Goal: Task Accomplishment & Management: Use online tool/utility

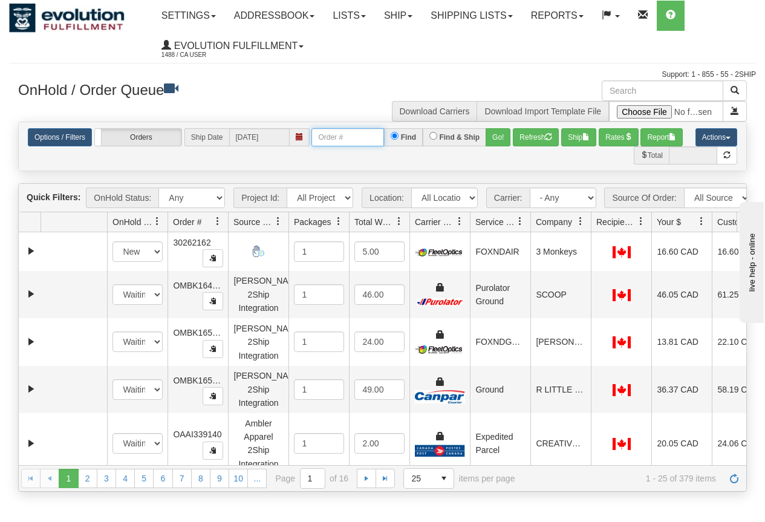
click at [337, 135] on input "text" at bounding box center [347, 137] width 73 height 18
click at [497, 140] on button "Go!" at bounding box center [498, 137] width 25 height 18
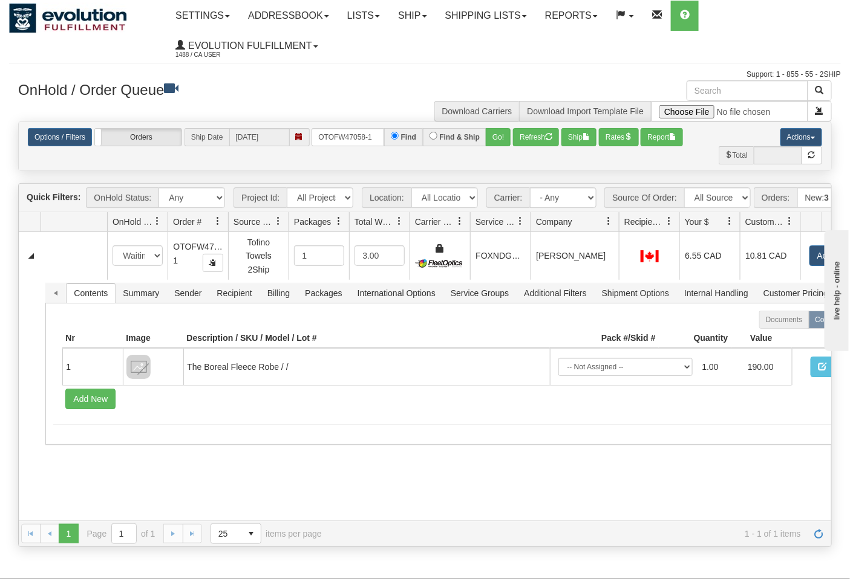
drag, startPoint x: 588, startPoint y: 232, endPoint x: 617, endPoint y: 232, distance: 29.0
click at [617, 232] on div "Id Location Request Id Reply Id OnHold Status Order # Source Of Order Packages …" at bounding box center [420, 221] width 803 height 19
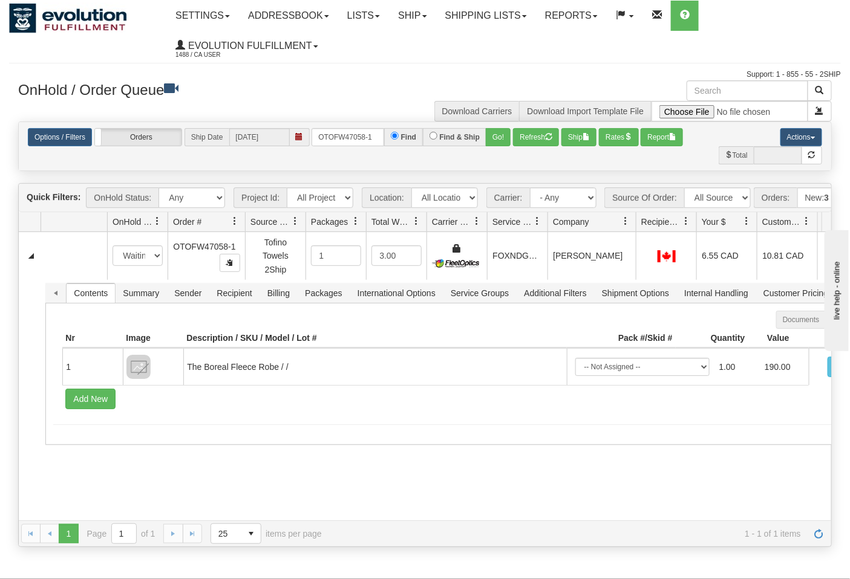
drag, startPoint x: 228, startPoint y: 228, endPoint x: 247, endPoint y: 229, distance: 18.8
click at [247, 229] on div "Id Location Request Id Reply Id OnHold Status Order # Source Of Order Packages …" at bounding box center [420, 221] width 803 height 19
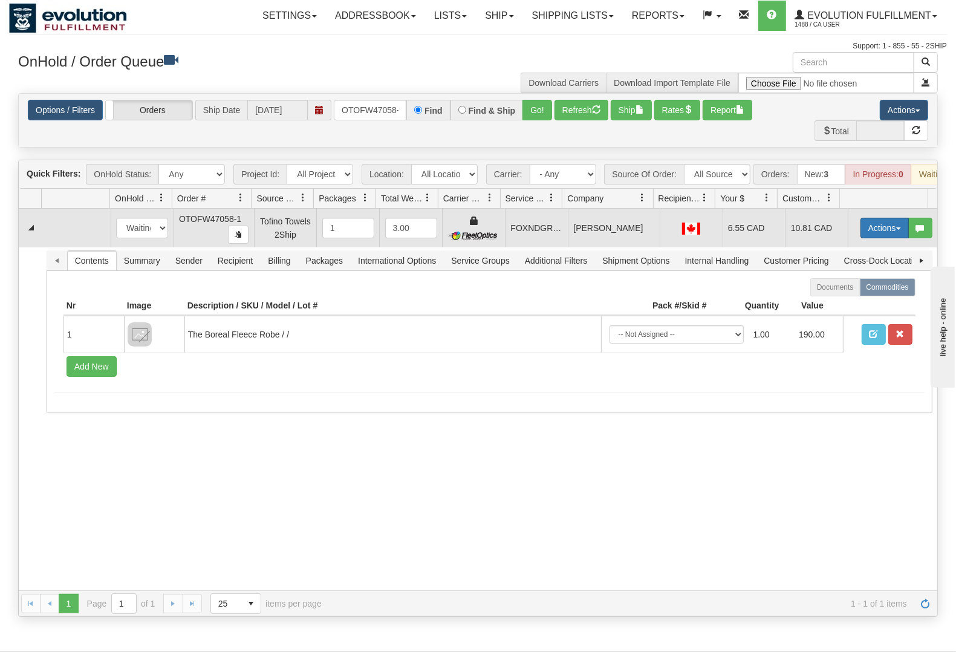
click at [765, 238] on button "Actions" at bounding box center [885, 228] width 48 height 21
click at [765, 303] on span "Ship" at bounding box center [836, 298] width 25 height 10
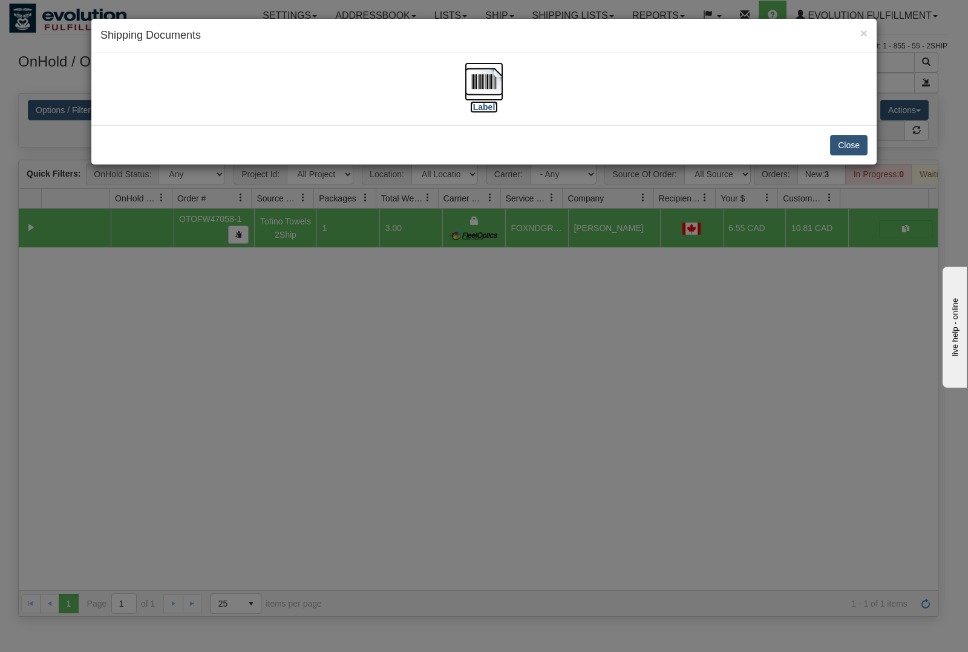
click at [494, 85] on img at bounding box center [484, 81] width 39 height 39
click at [503, 425] on div "× Shipping Documents [Label] Close" at bounding box center [484, 326] width 968 height 652
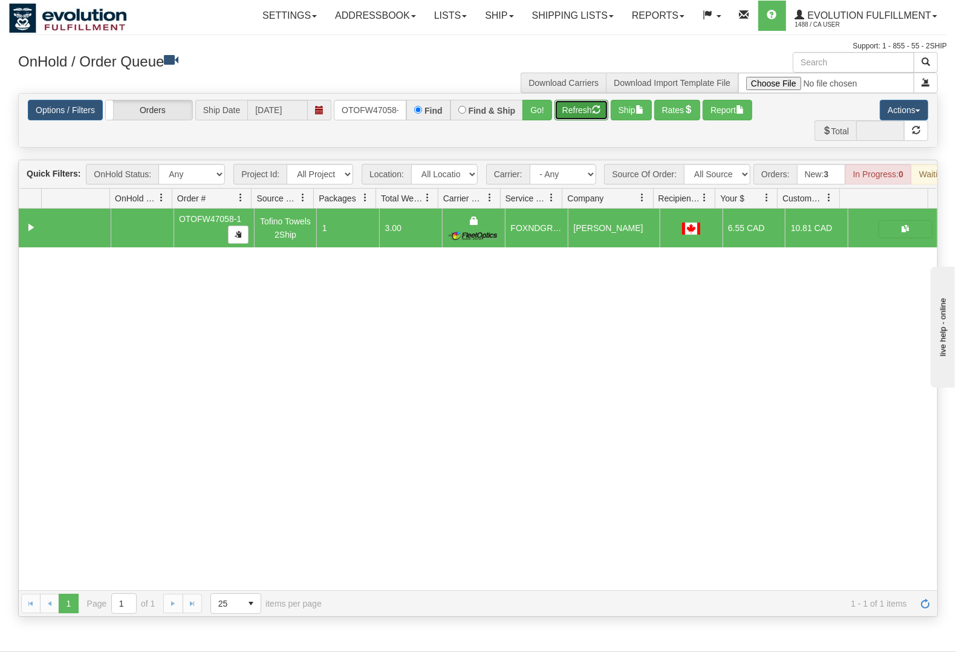
click at [572, 110] on button "Refresh" at bounding box center [582, 110] width 54 height 21
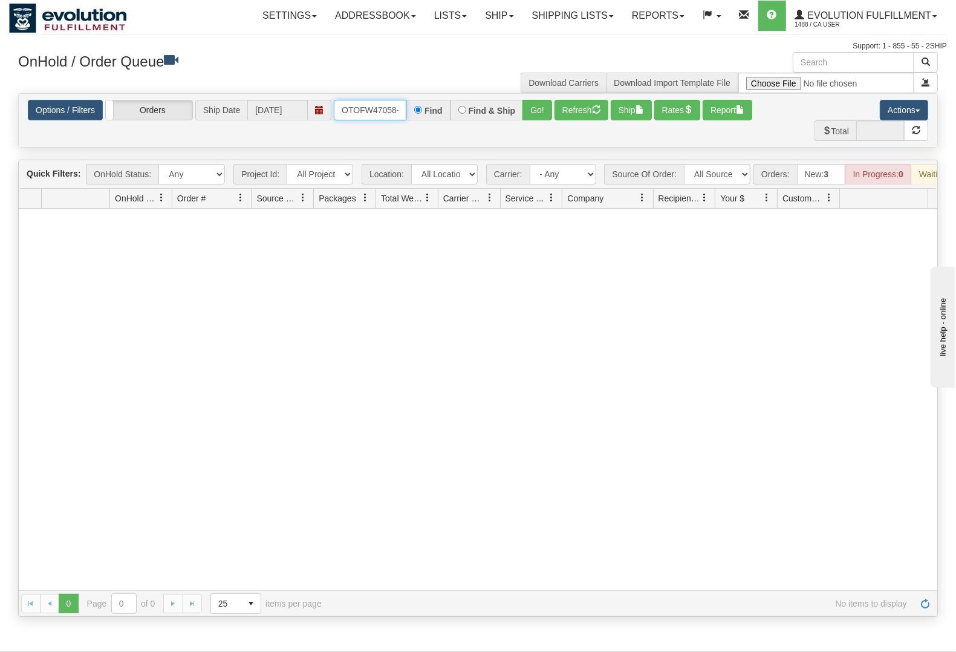
scroll to position [0, 6]
drag, startPoint x: 337, startPoint y: 110, endPoint x: 417, endPoint y: 112, distance: 80.5
click at [417, 112] on div "OTOFW47058-1 Find Find & Ship Go!" at bounding box center [443, 110] width 218 height 21
type input "OTOFW47059-1"
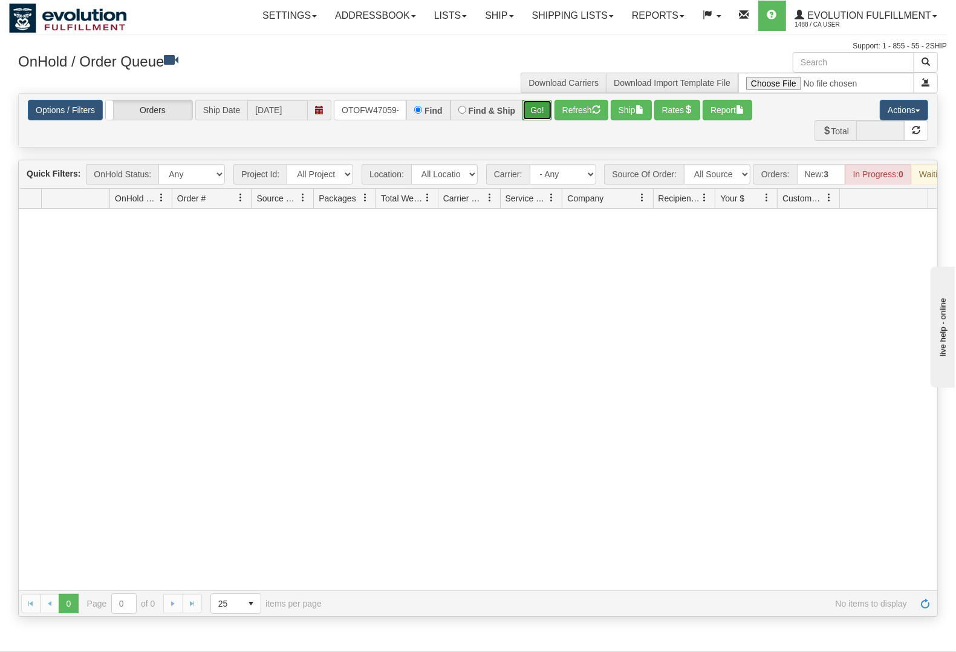
click at [529, 109] on button "Go!" at bounding box center [538, 110] width 30 height 21
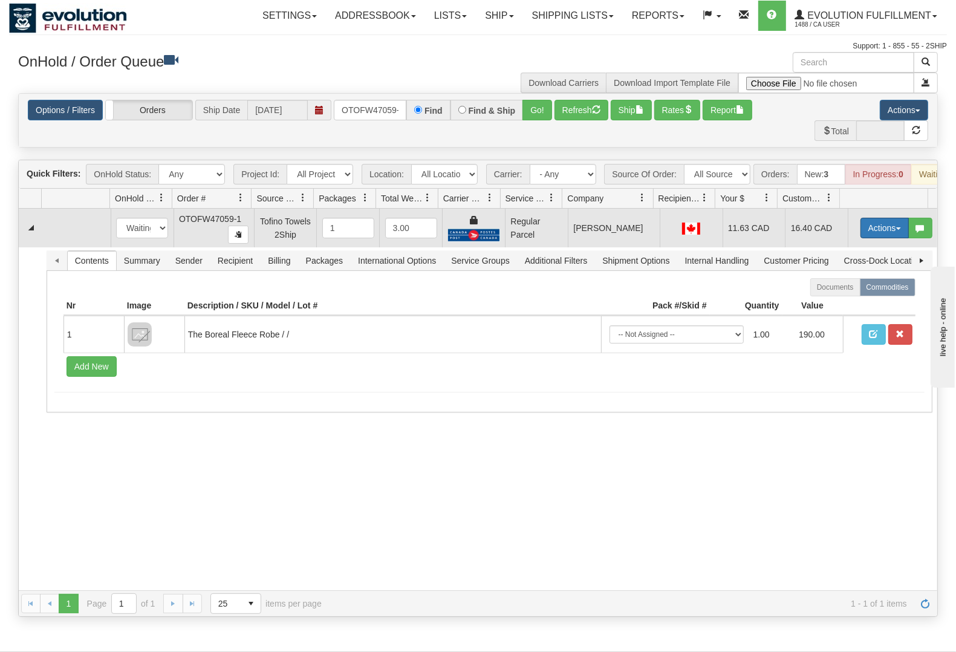
click at [765, 238] on button "Actions" at bounding box center [885, 228] width 48 height 21
click at [765, 287] on span "Rate All Services" at bounding box center [860, 283] width 73 height 10
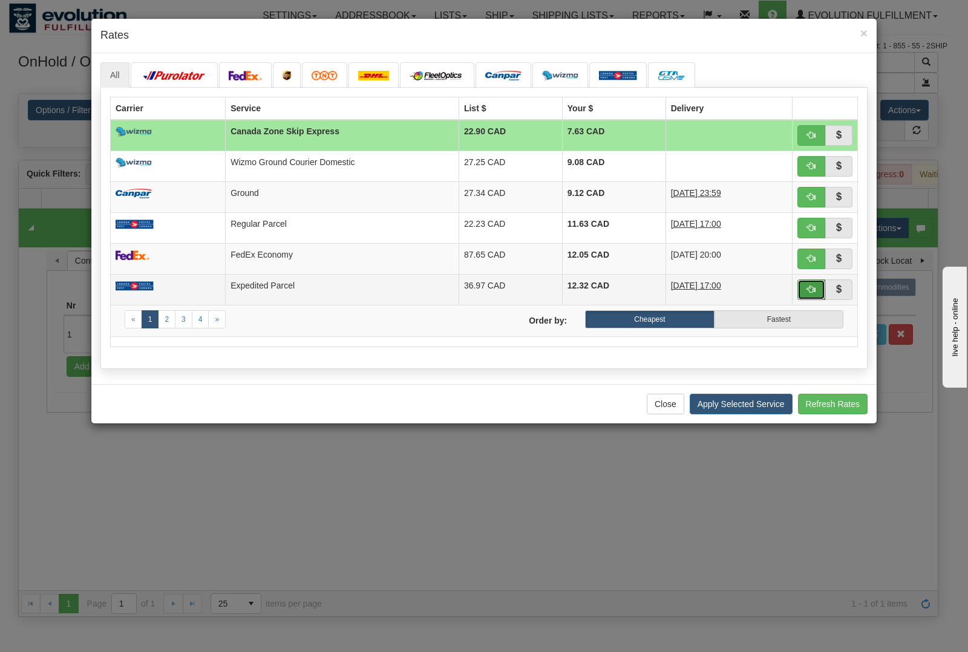
click at [765, 289] on button "button" at bounding box center [811, 289] width 28 height 21
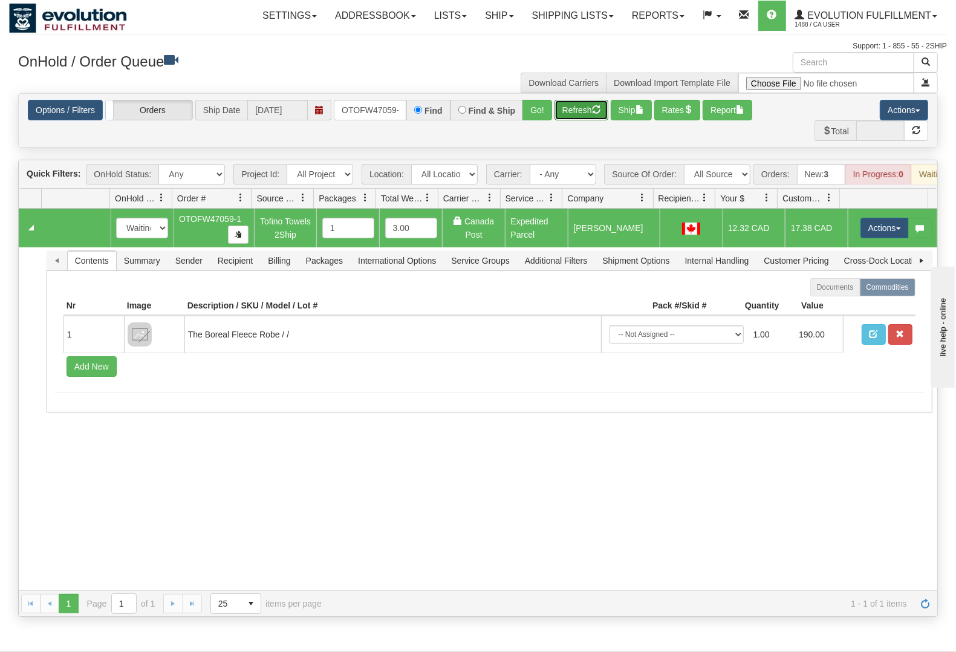
click at [573, 105] on button "Refresh" at bounding box center [582, 110] width 54 height 21
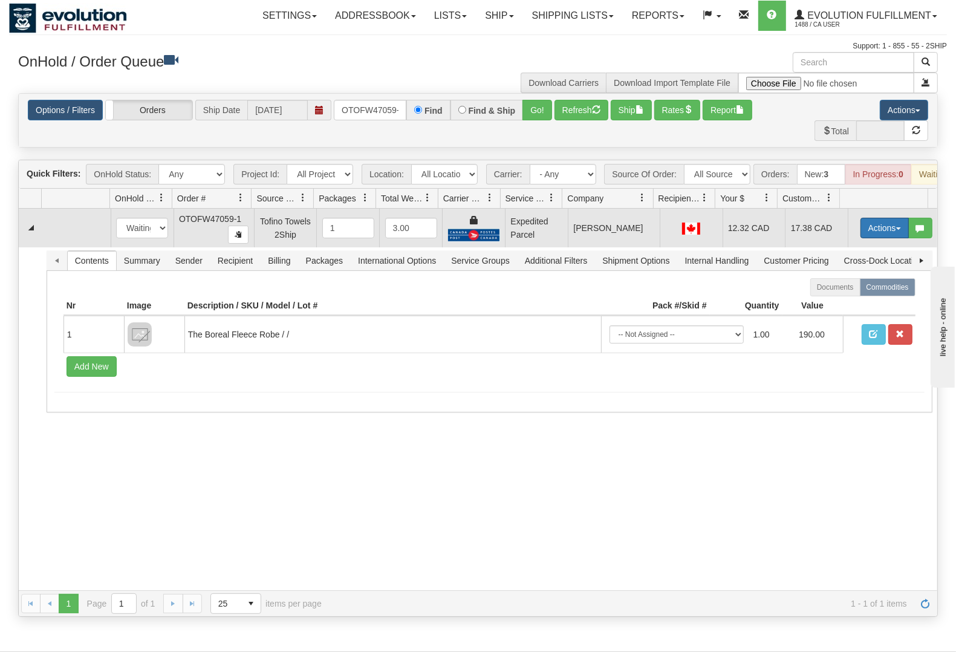
click at [765, 238] on button "Actions" at bounding box center [885, 228] width 48 height 21
click at [765, 303] on span "Ship" at bounding box center [836, 298] width 25 height 10
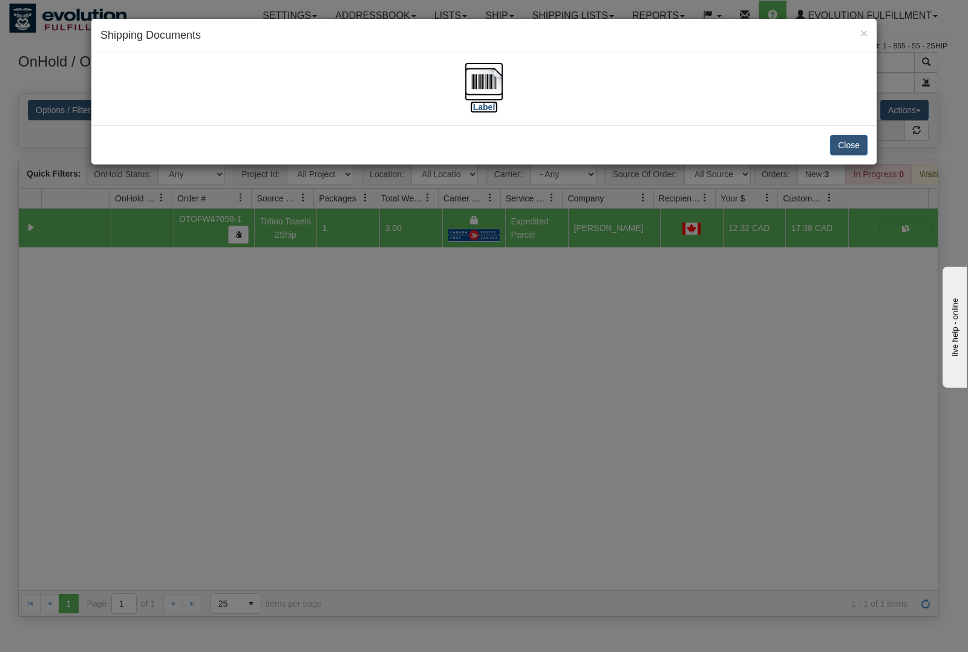
click at [475, 86] on img at bounding box center [484, 81] width 39 height 39
click at [503, 457] on div "× Shipping Documents [Label] Close" at bounding box center [484, 326] width 968 height 652
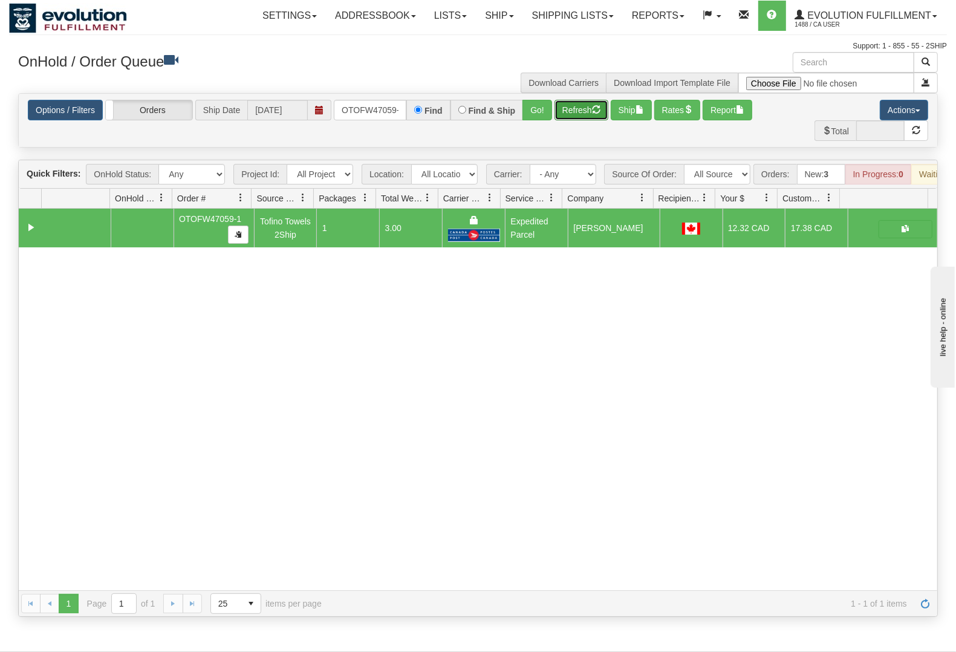
click at [575, 108] on button "Refresh" at bounding box center [582, 110] width 54 height 21
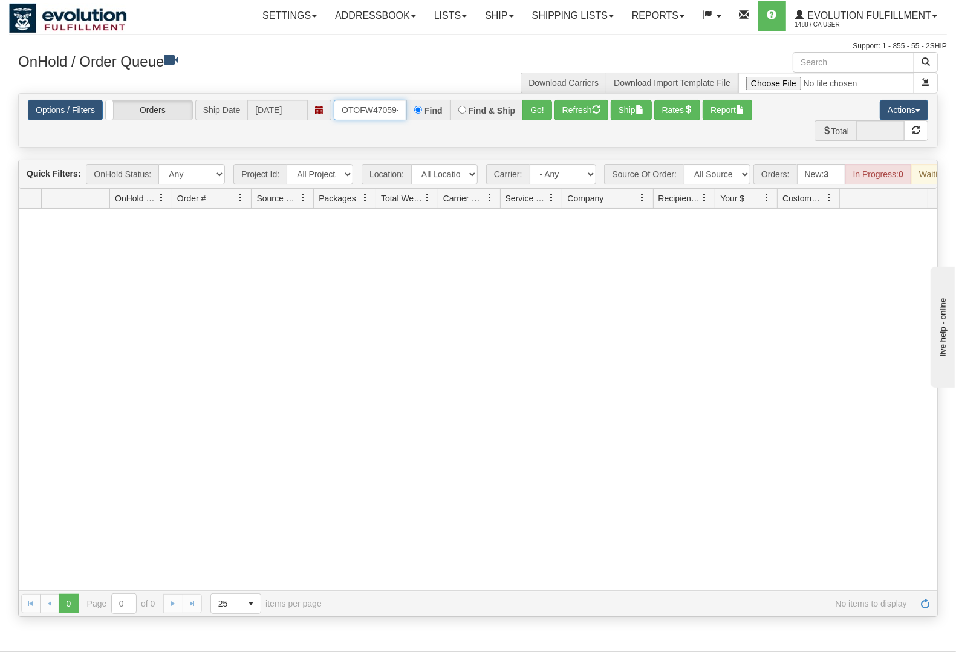
scroll to position [0, 6]
drag, startPoint x: 343, startPoint y: 111, endPoint x: 422, endPoint y: 116, distance: 79.4
click at [422, 116] on div "OTOFW47059-1 Find Find & Ship Go!" at bounding box center [443, 110] width 218 height 21
click at [765, 25] on span "1488 / CA User" at bounding box center [840, 25] width 91 height 12
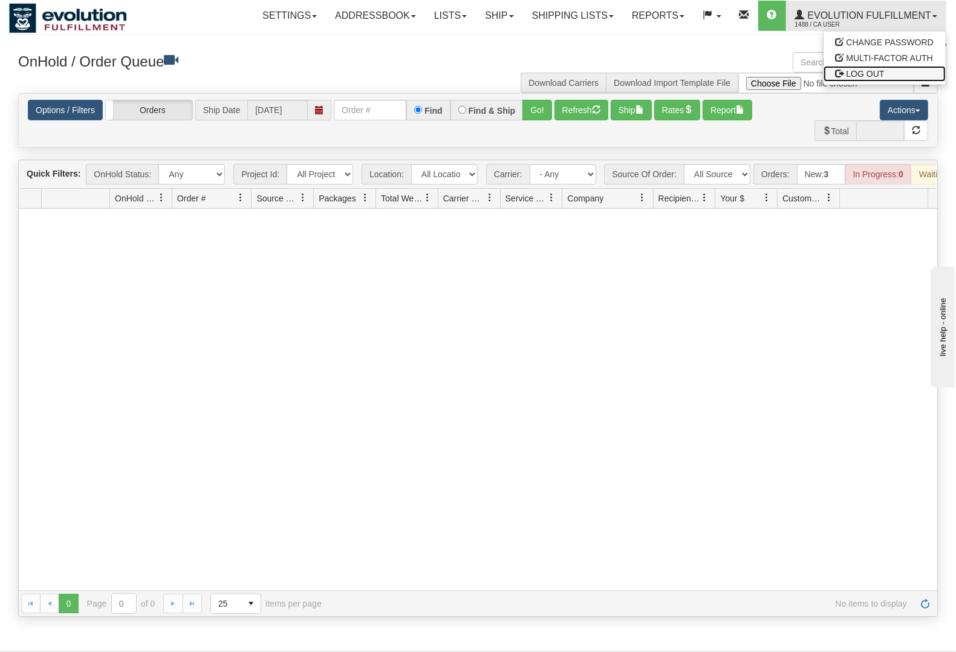
click at [765, 73] on span "LOG OUT" at bounding box center [866, 74] width 38 height 10
